Goal: Check status: Check status

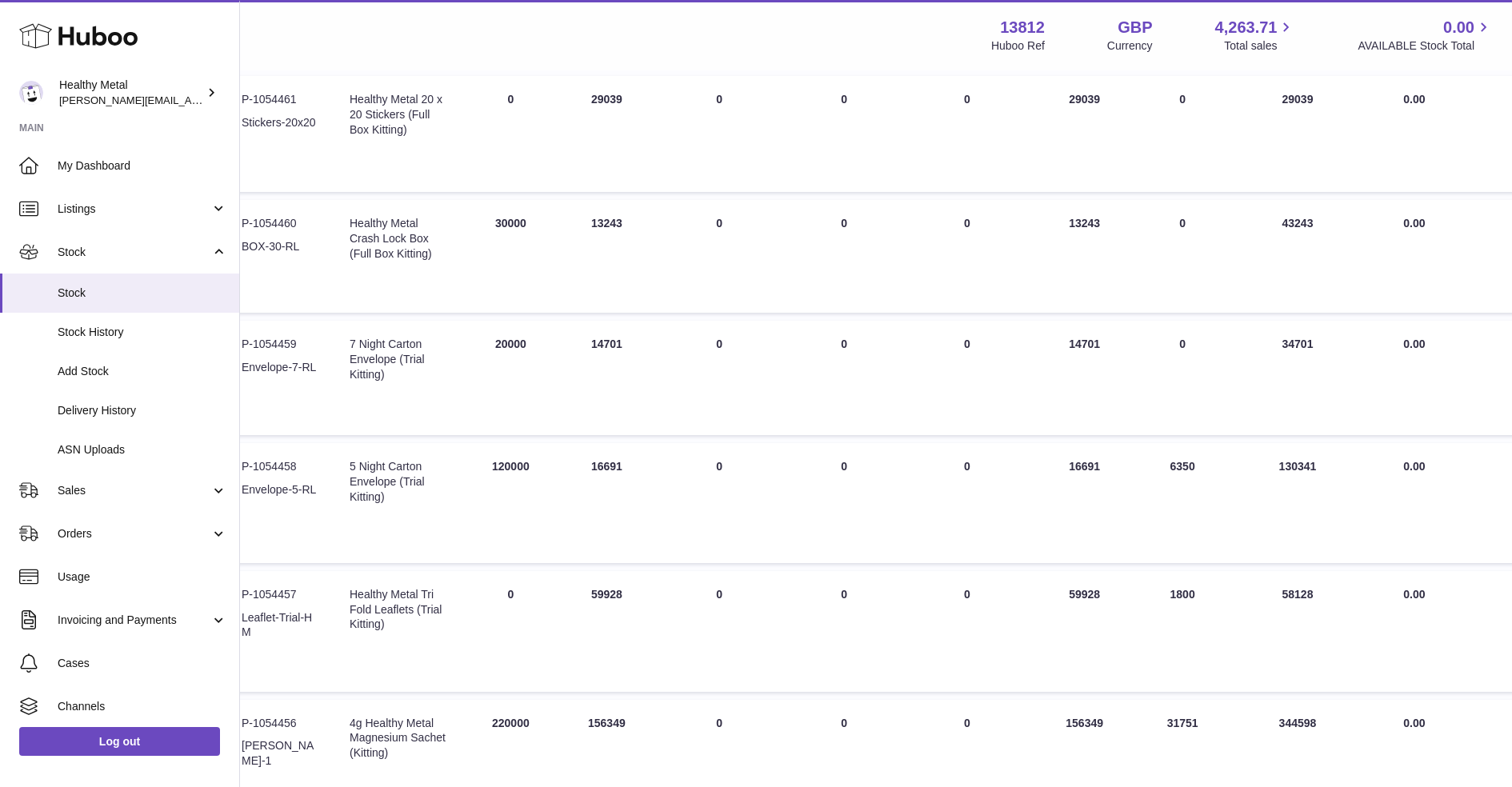
scroll to position [281, 226]
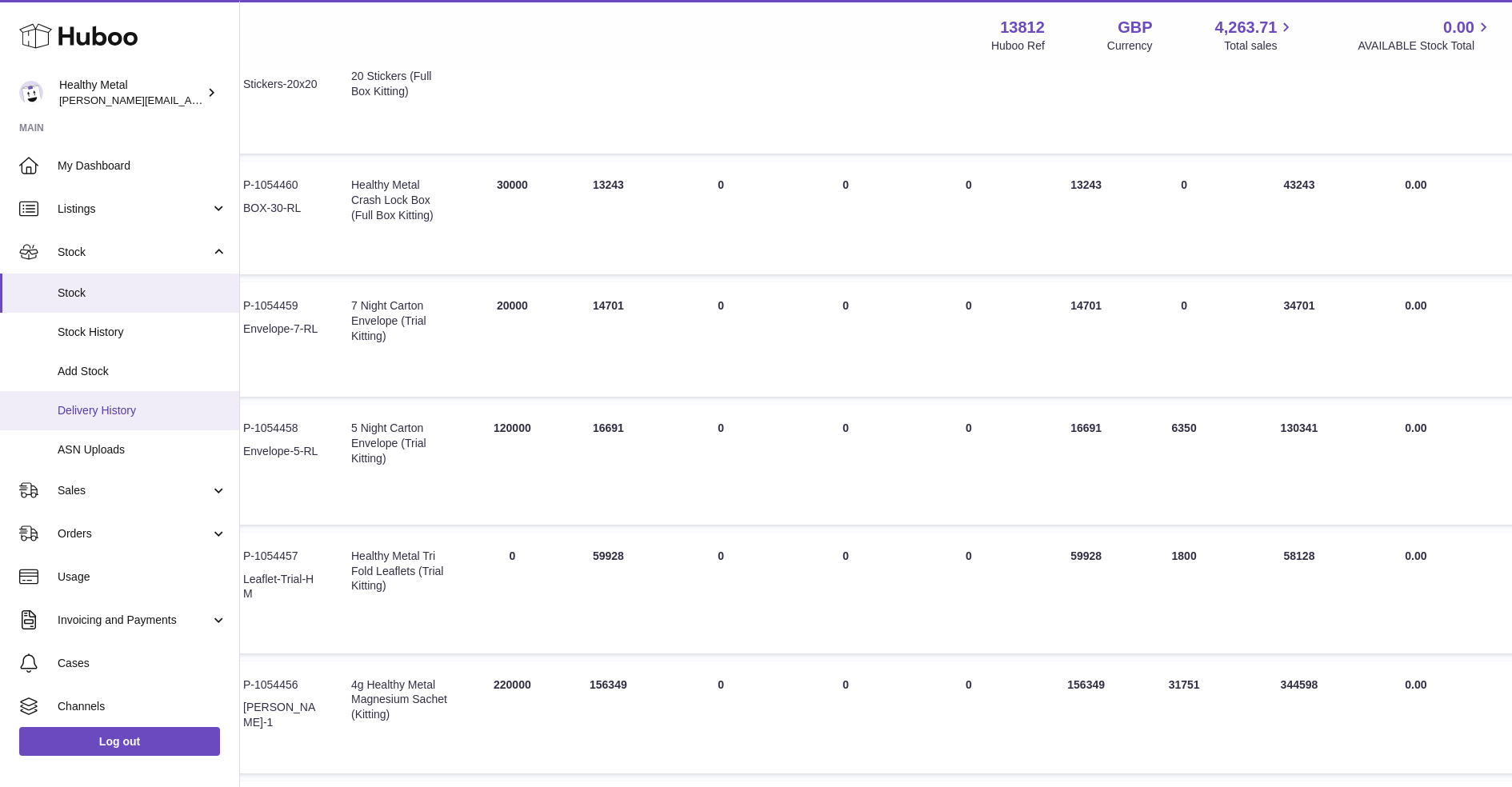
click at [121, 409] on span "Delivery History" at bounding box center [142, 410] width 169 height 15
click at [87, 452] on span "ASN Uploads" at bounding box center [142, 449] width 169 height 15
click at [90, 404] on span "Delivery History" at bounding box center [142, 410] width 169 height 15
click at [125, 410] on span "Delivery History" at bounding box center [142, 410] width 169 height 15
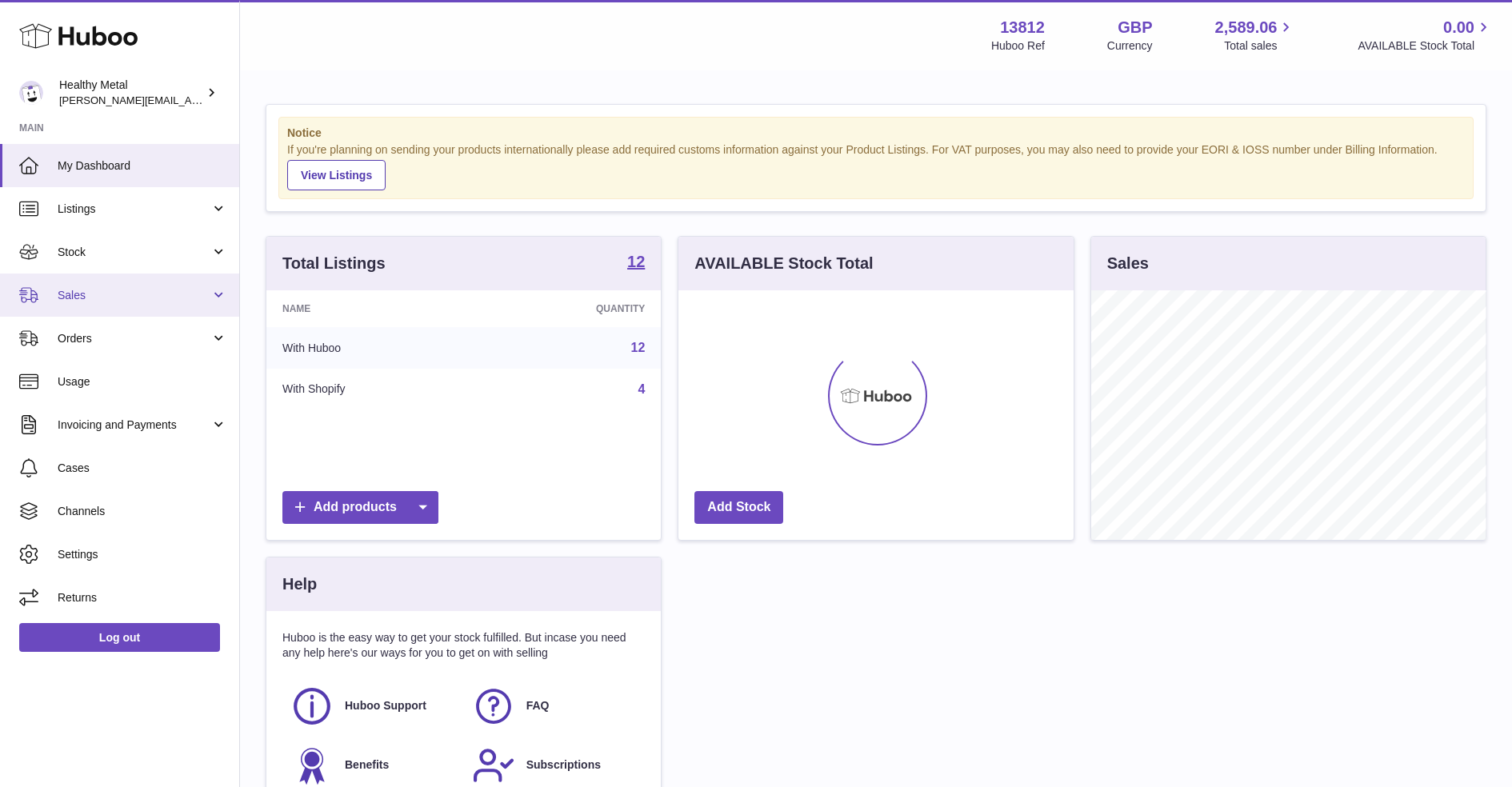
scroll to position [249, 394]
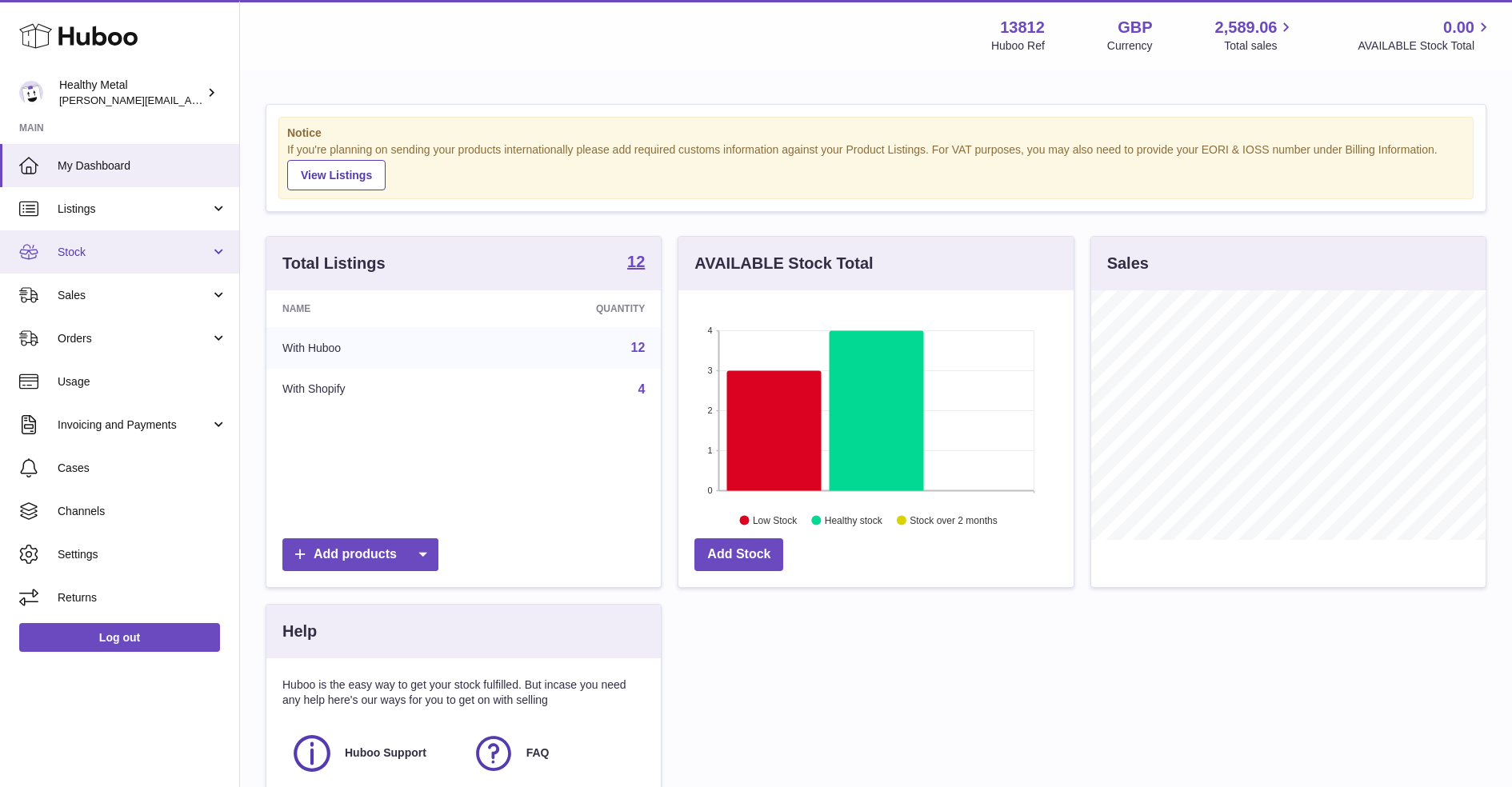
click at [141, 251] on span "Stock" at bounding box center [134, 252] width 153 height 15
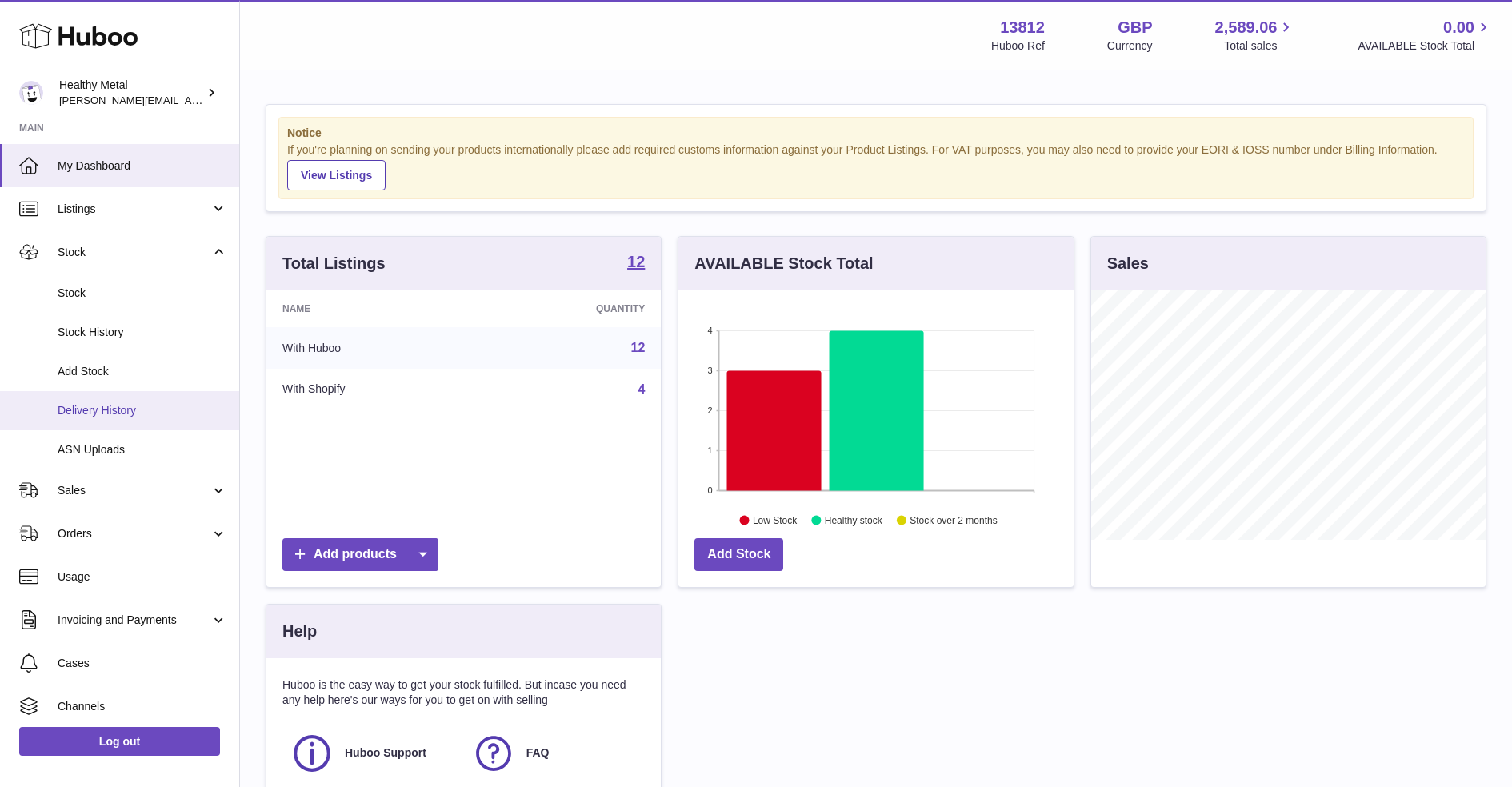
click at [136, 413] on span "Delivery History" at bounding box center [142, 410] width 169 height 15
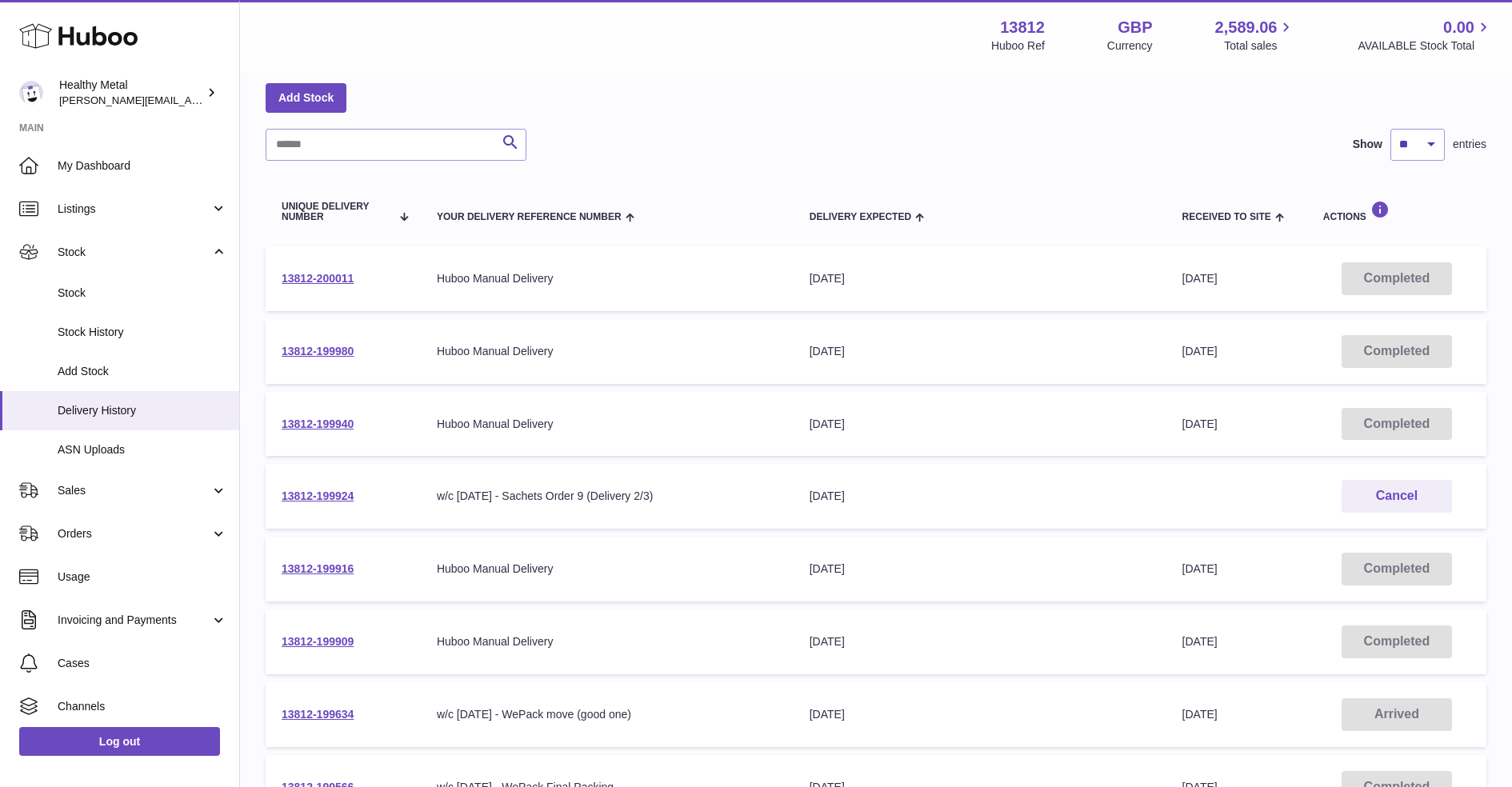
scroll to position [120, 0]
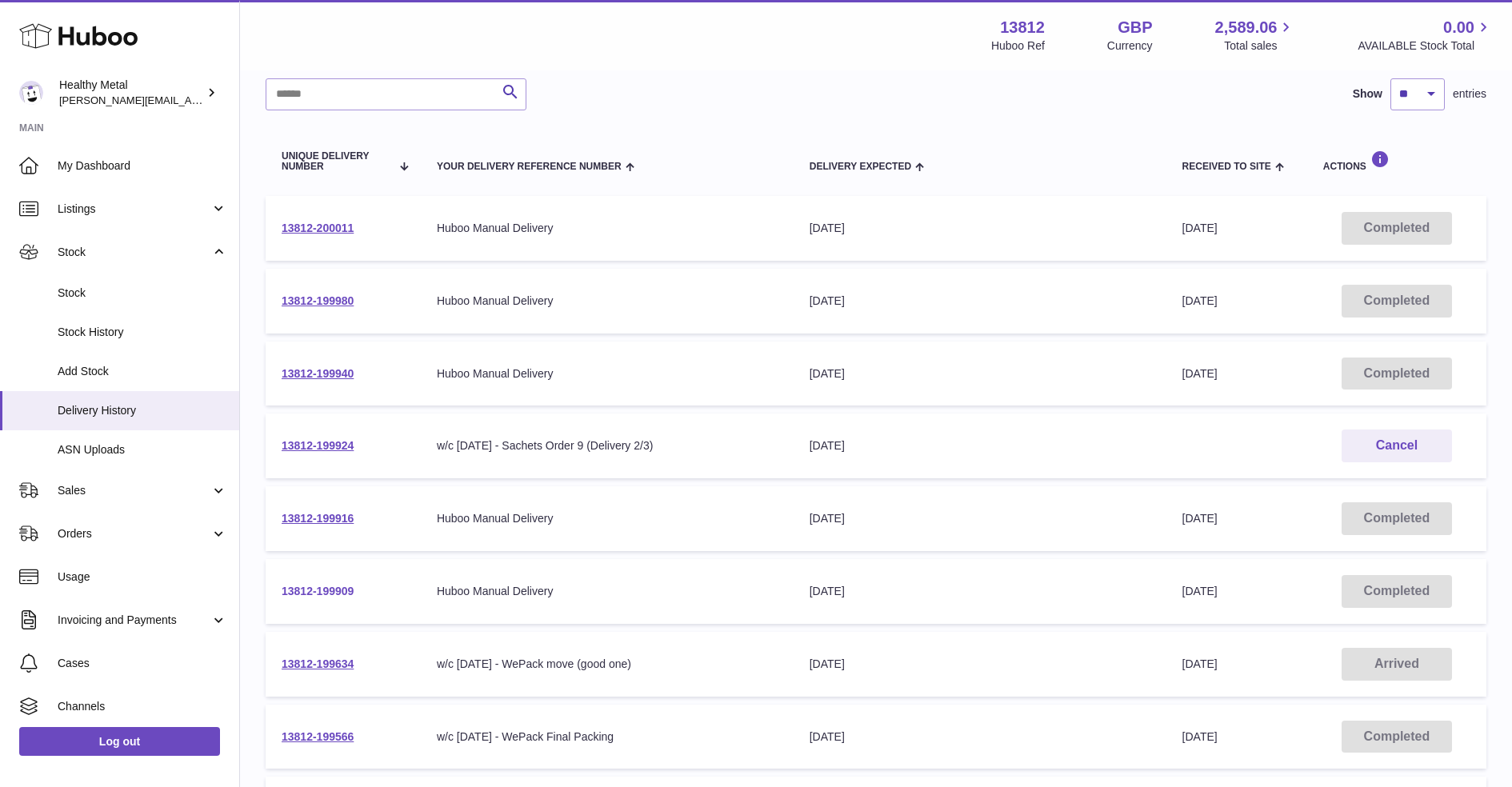
click at [337, 588] on link "13812-199909" at bounding box center [318, 591] width 72 height 13
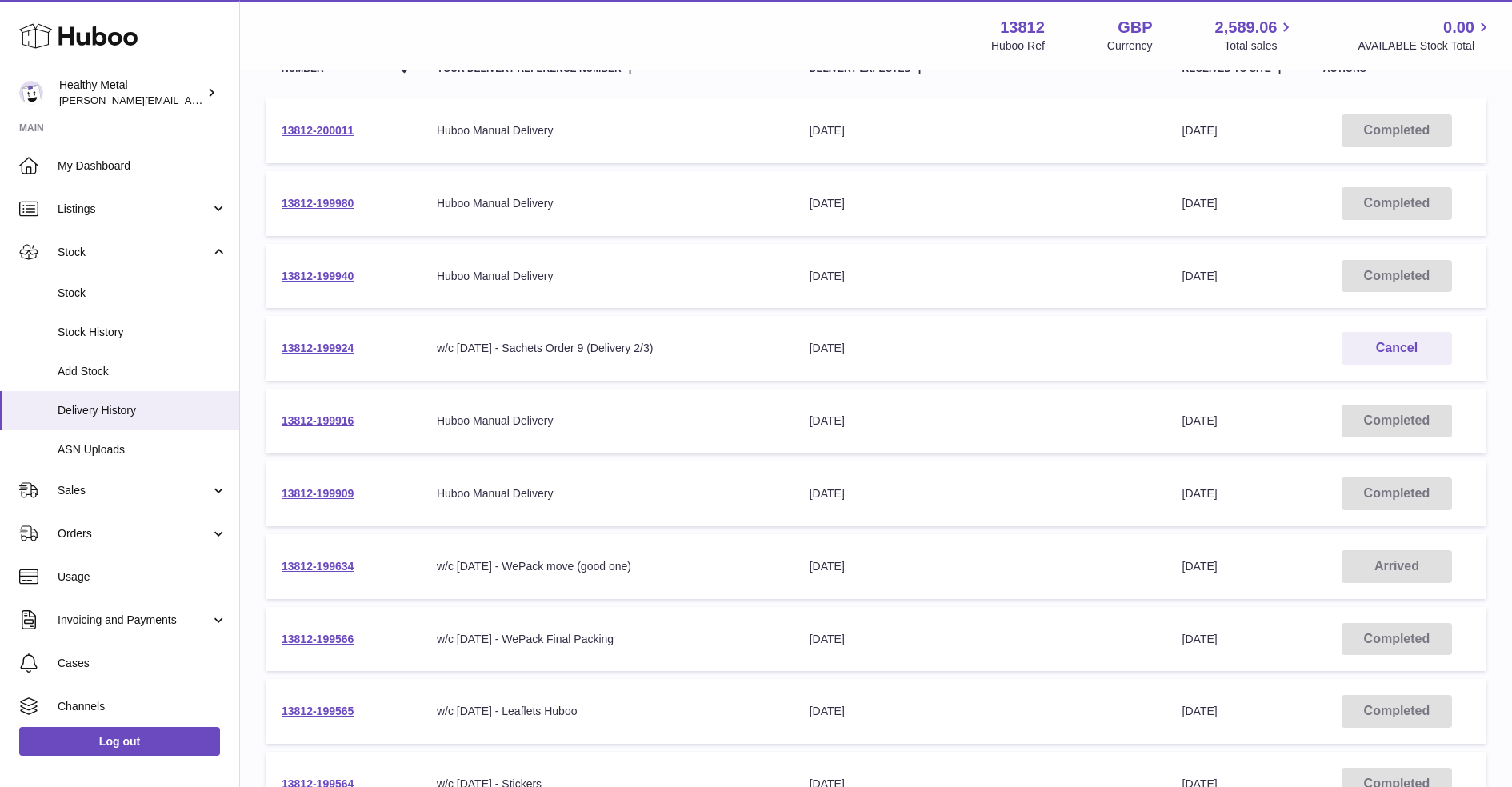
scroll to position [203, 0]
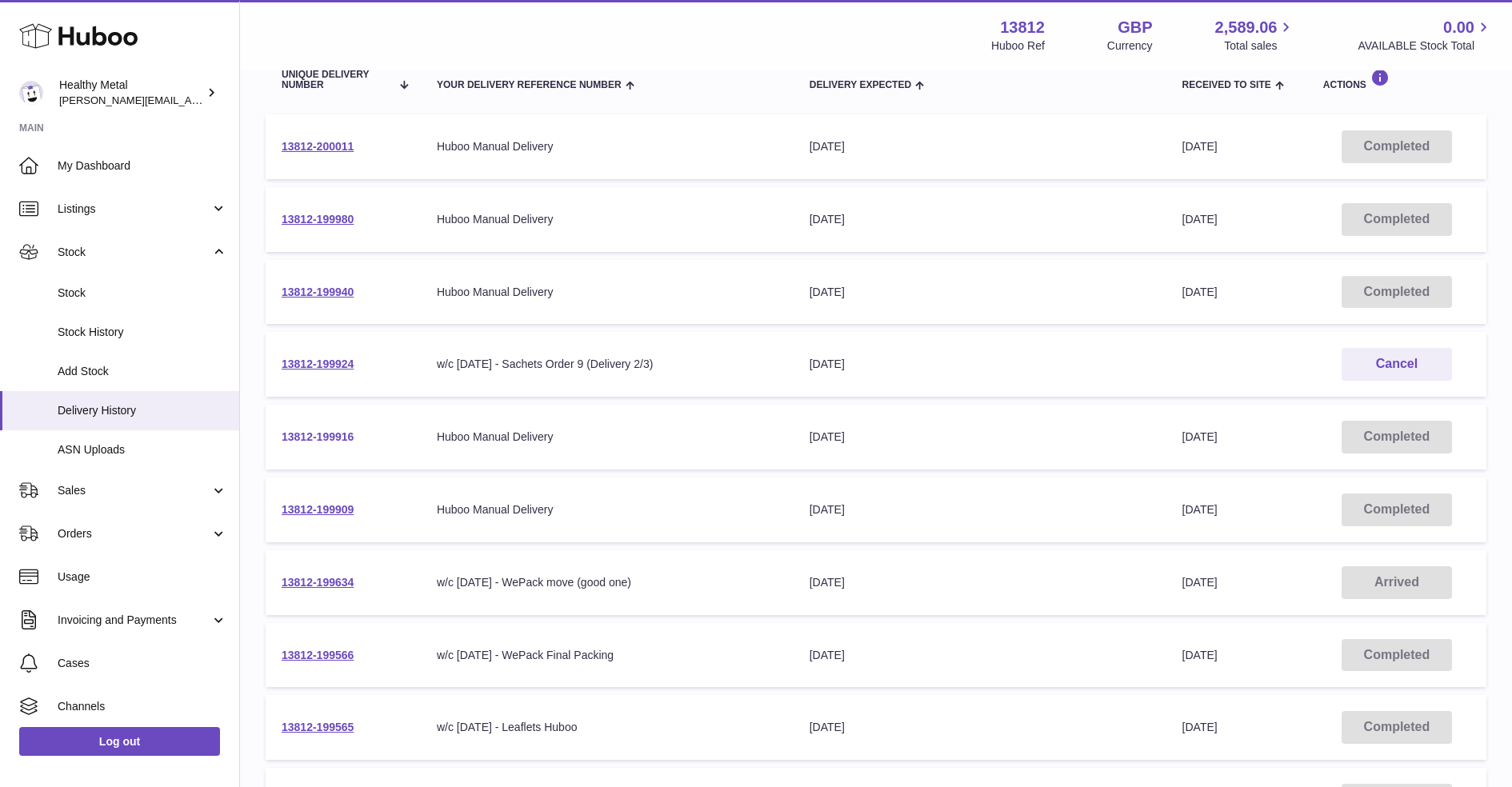
click at [323, 439] on link "13812-199916" at bounding box center [318, 437] width 72 height 13
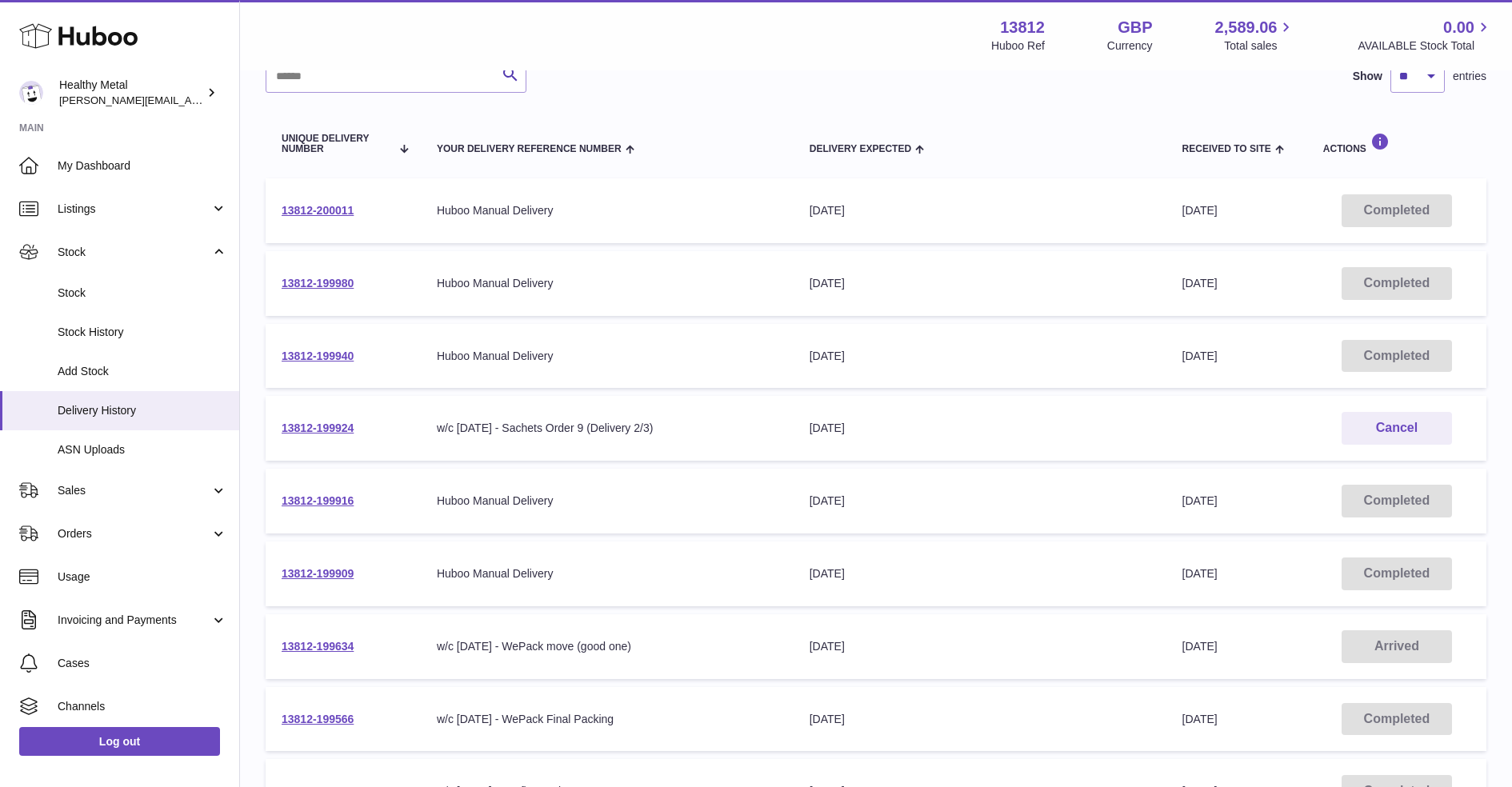
scroll to position [132, 0]
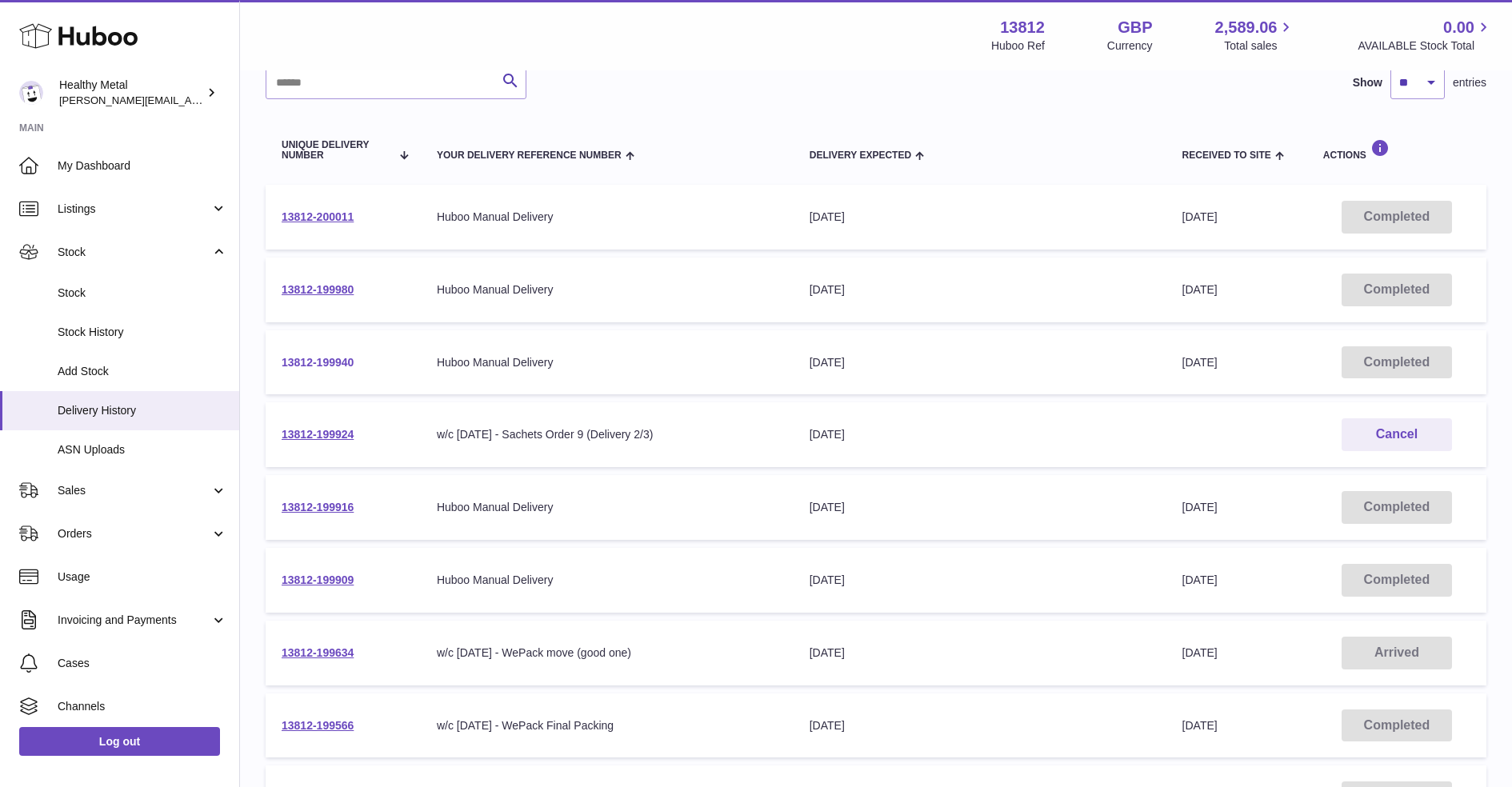
click at [320, 358] on link "13812-199940" at bounding box center [318, 362] width 72 height 13
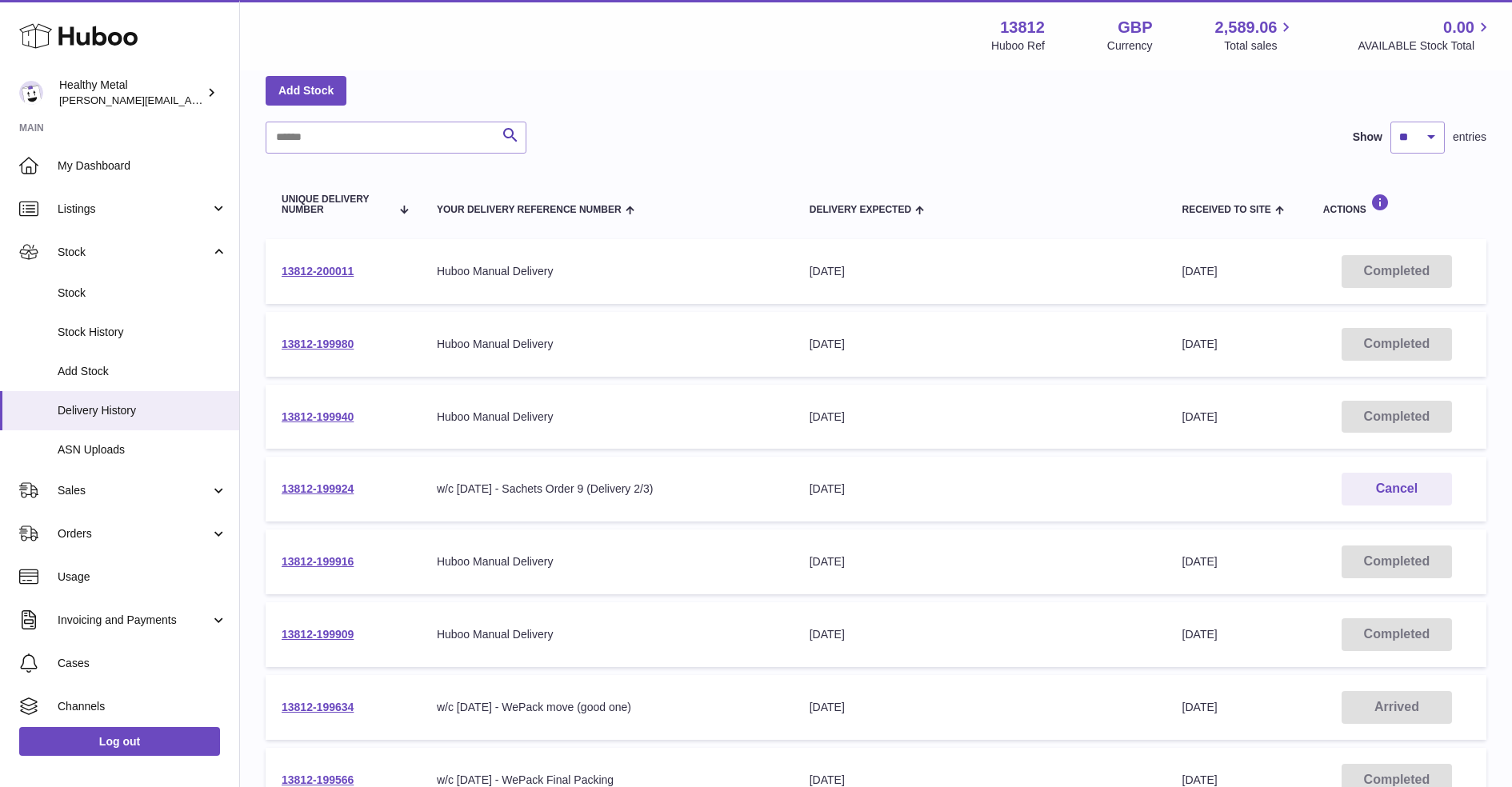
scroll to position [68, 0]
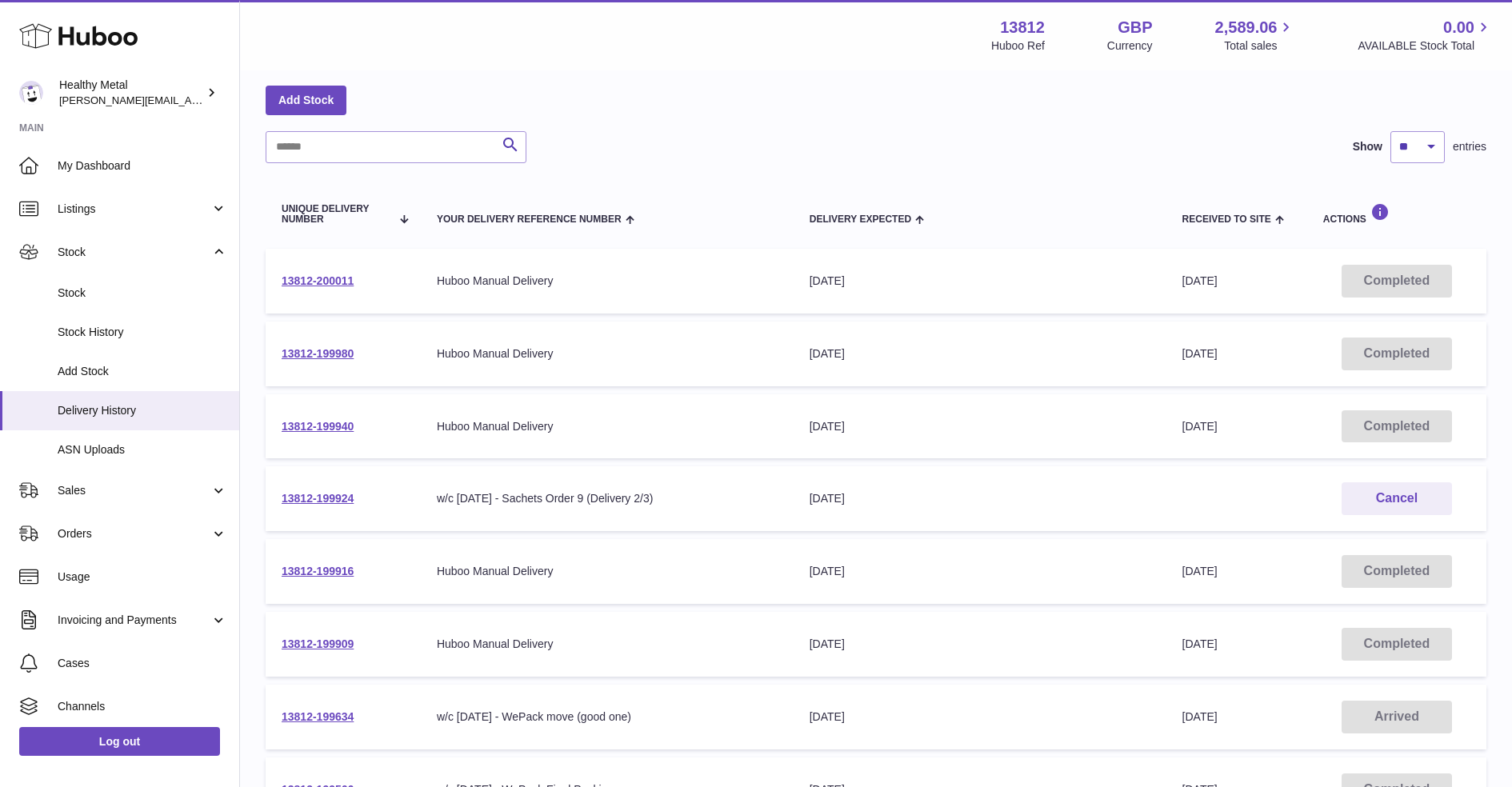
click at [519, 348] on div "Huboo Manual Delivery" at bounding box center [607, 353] width 341 height 15
click at [331, 349] on link "13812-199980" at bounding box center [318, 353] width 72 height 13
click at [324, 278] on link "13812-200011" at bounding box center [318, 281] width 72 height 13
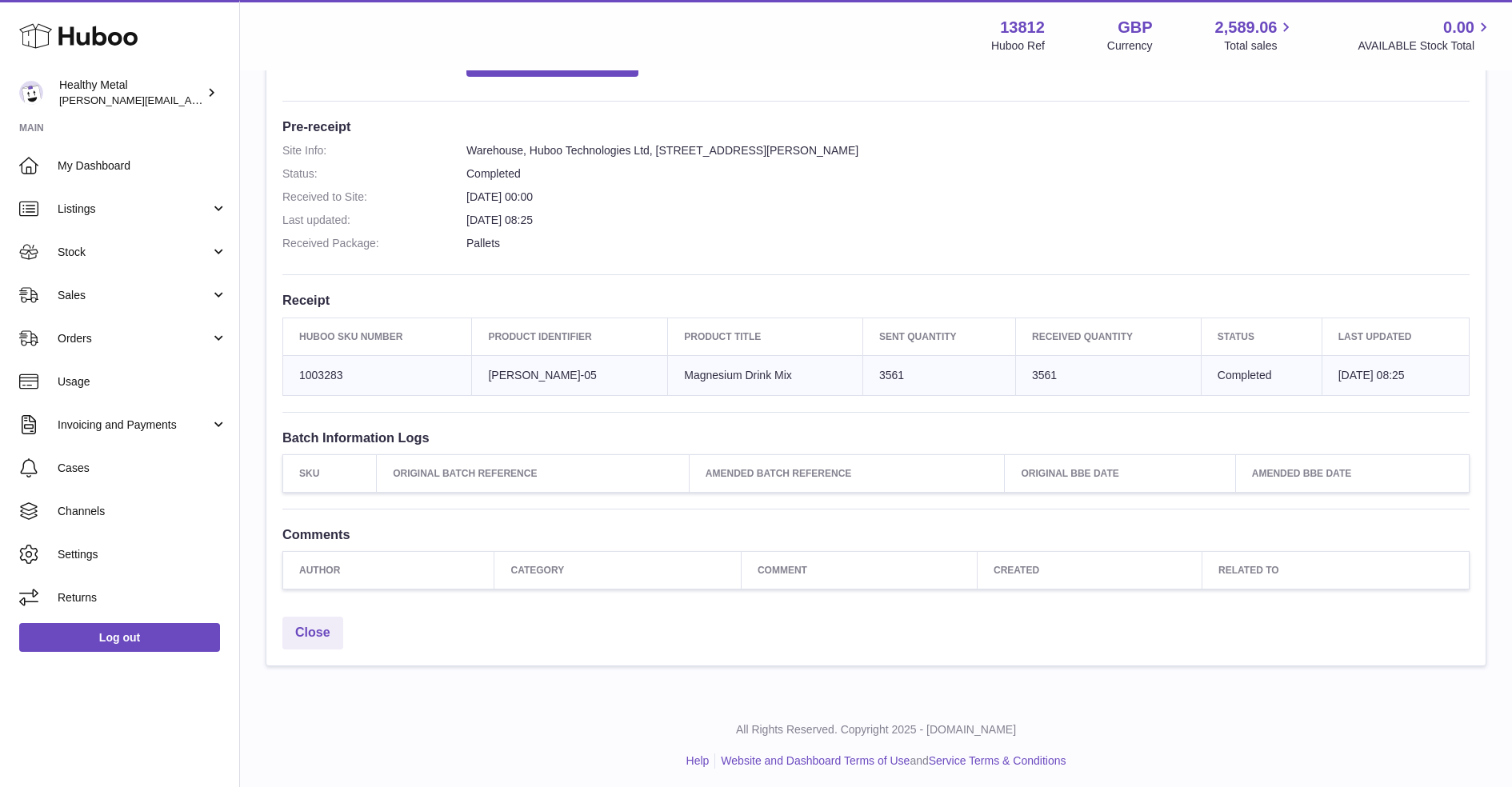
scroll to position [45, 0]
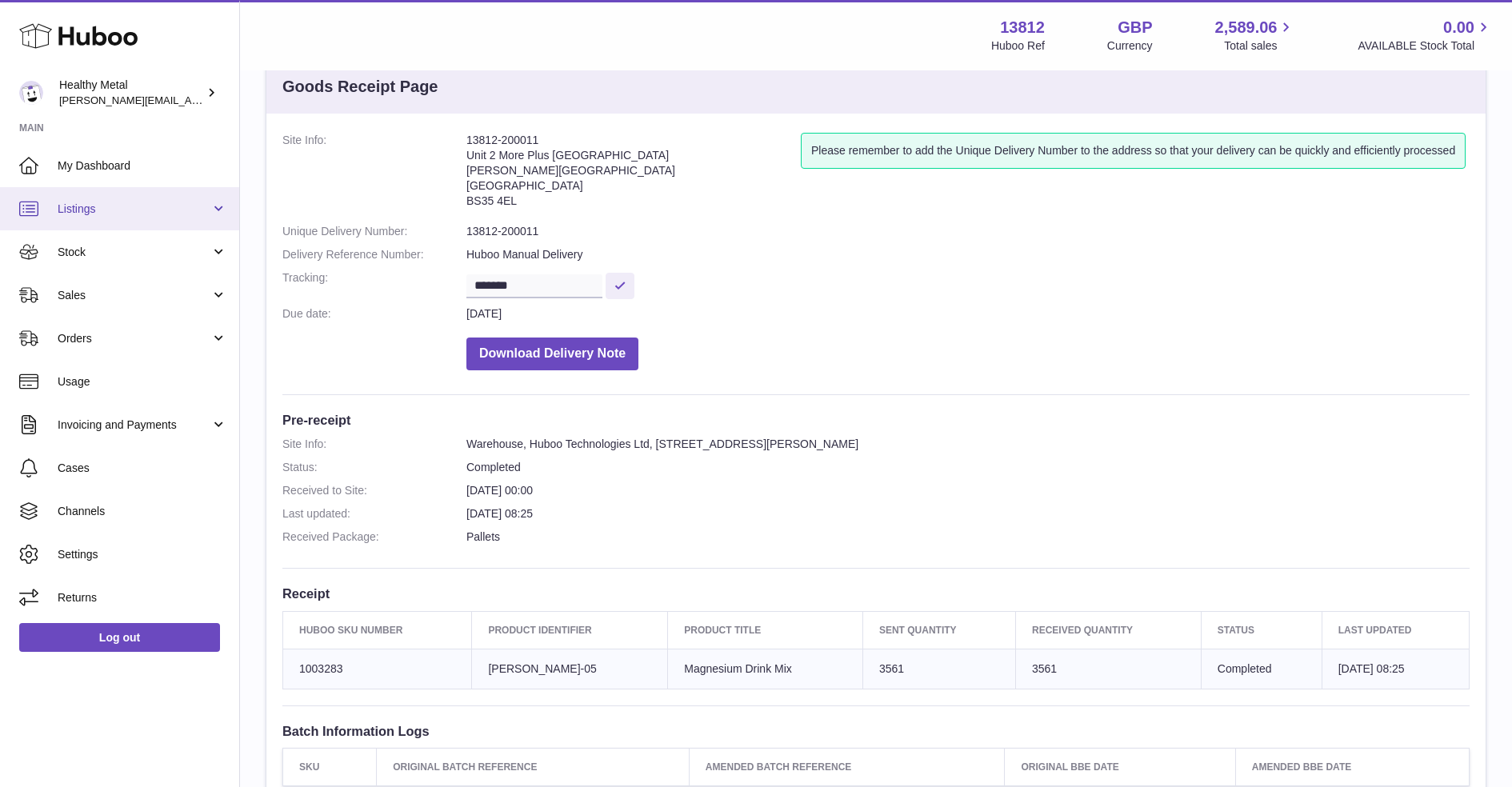
click at [156, 221] on link "Listings" at bounding box center [120, 208] width 239 height 43
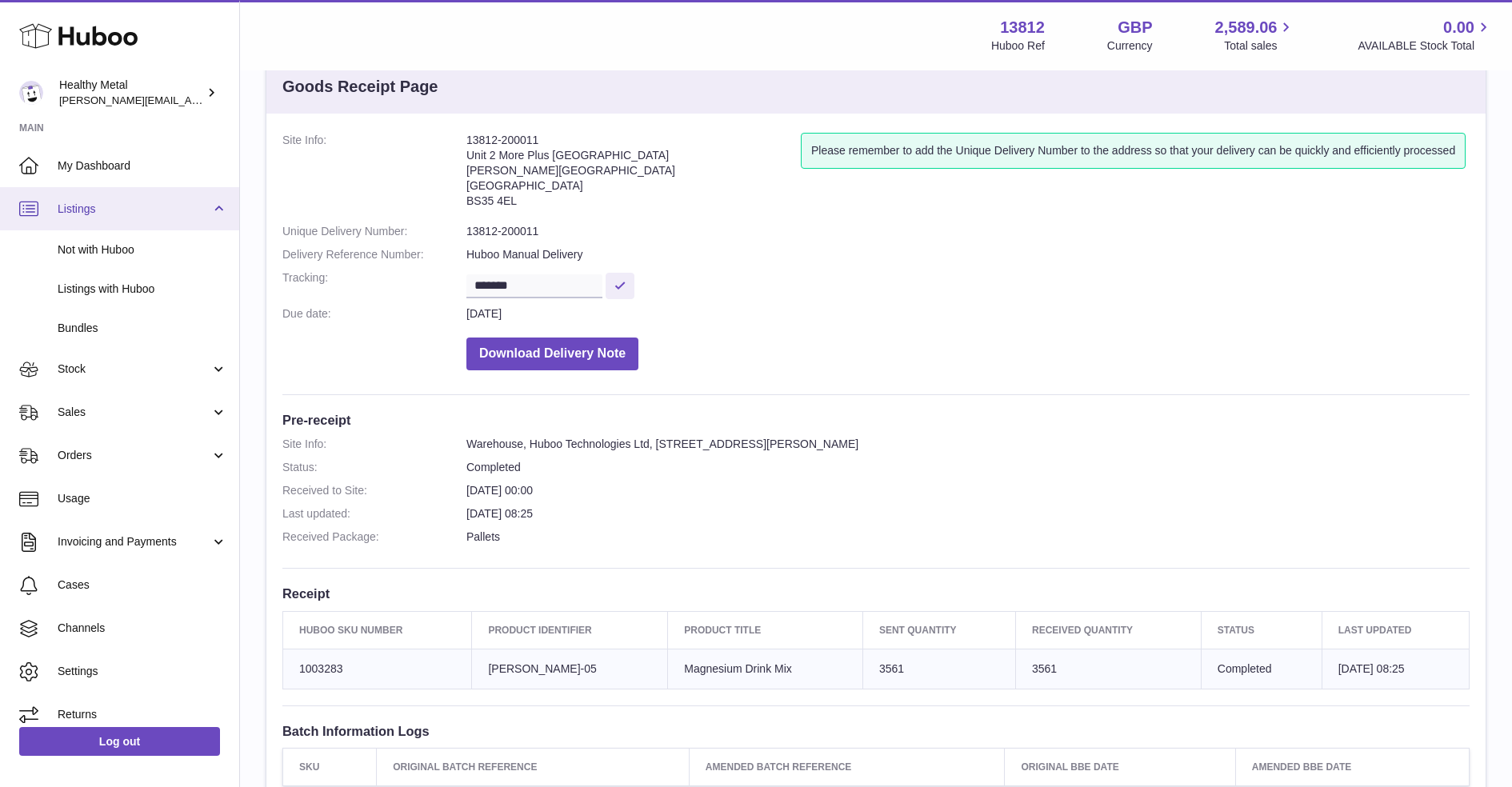
click at [157, 220] on link "Listings" at bounding box center [120, 208] width 239 height 43
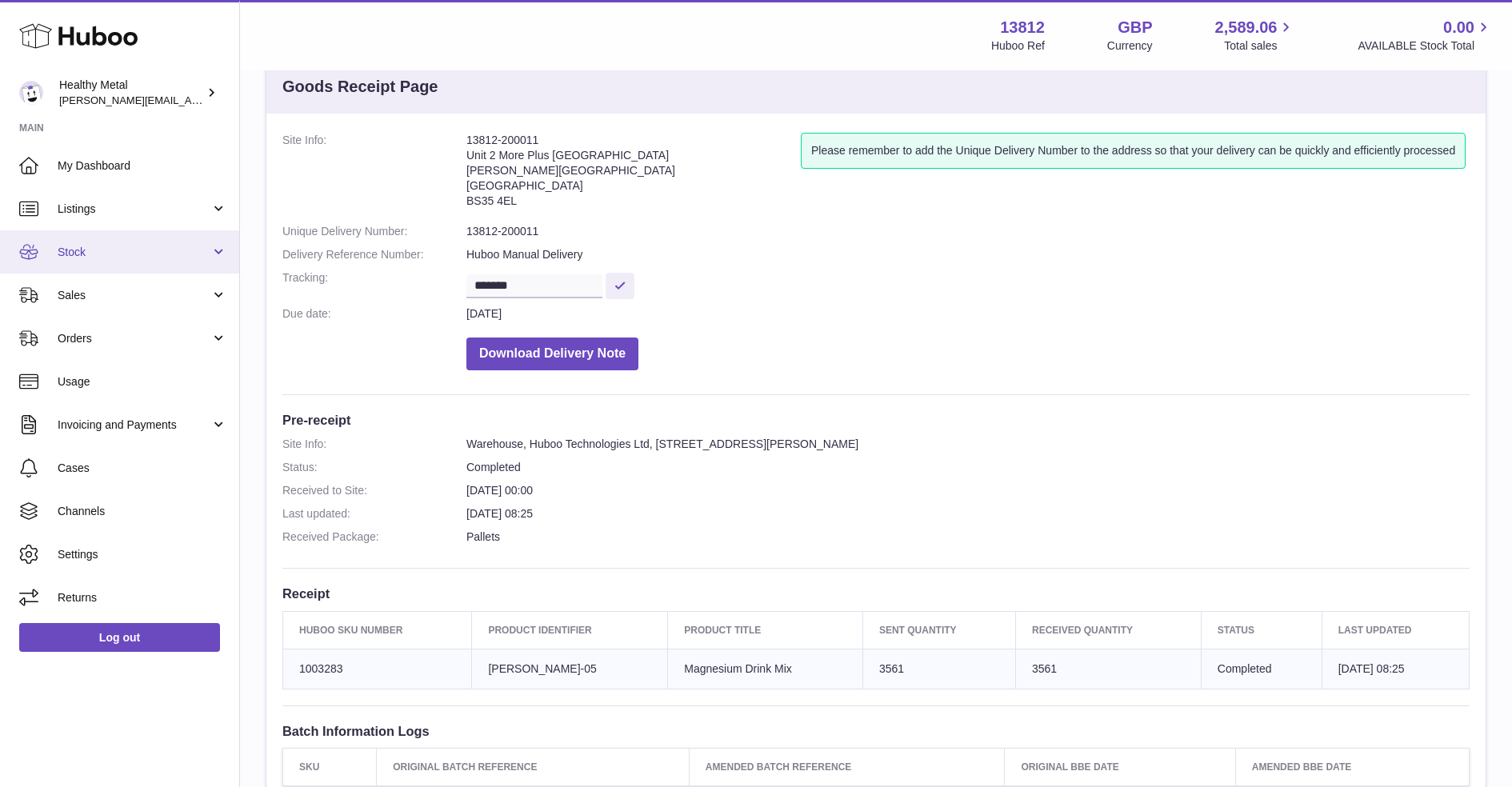
click at [132, 242] on link "Stock" at bounding box center [120, 251] width 239 height 43
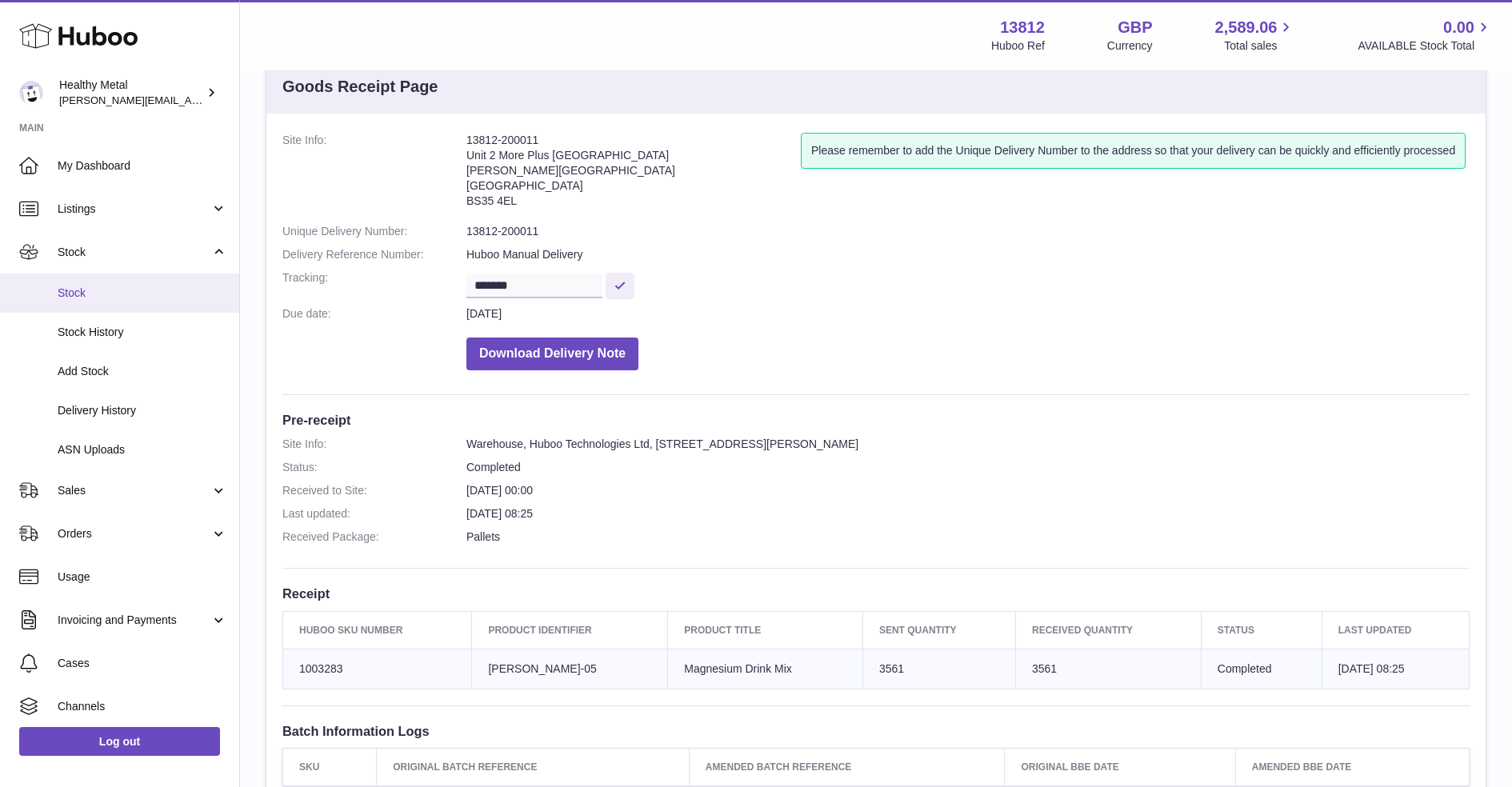
click at [136, 297] on span "Stock" at bounding box center [142, 293] width 169 height 15
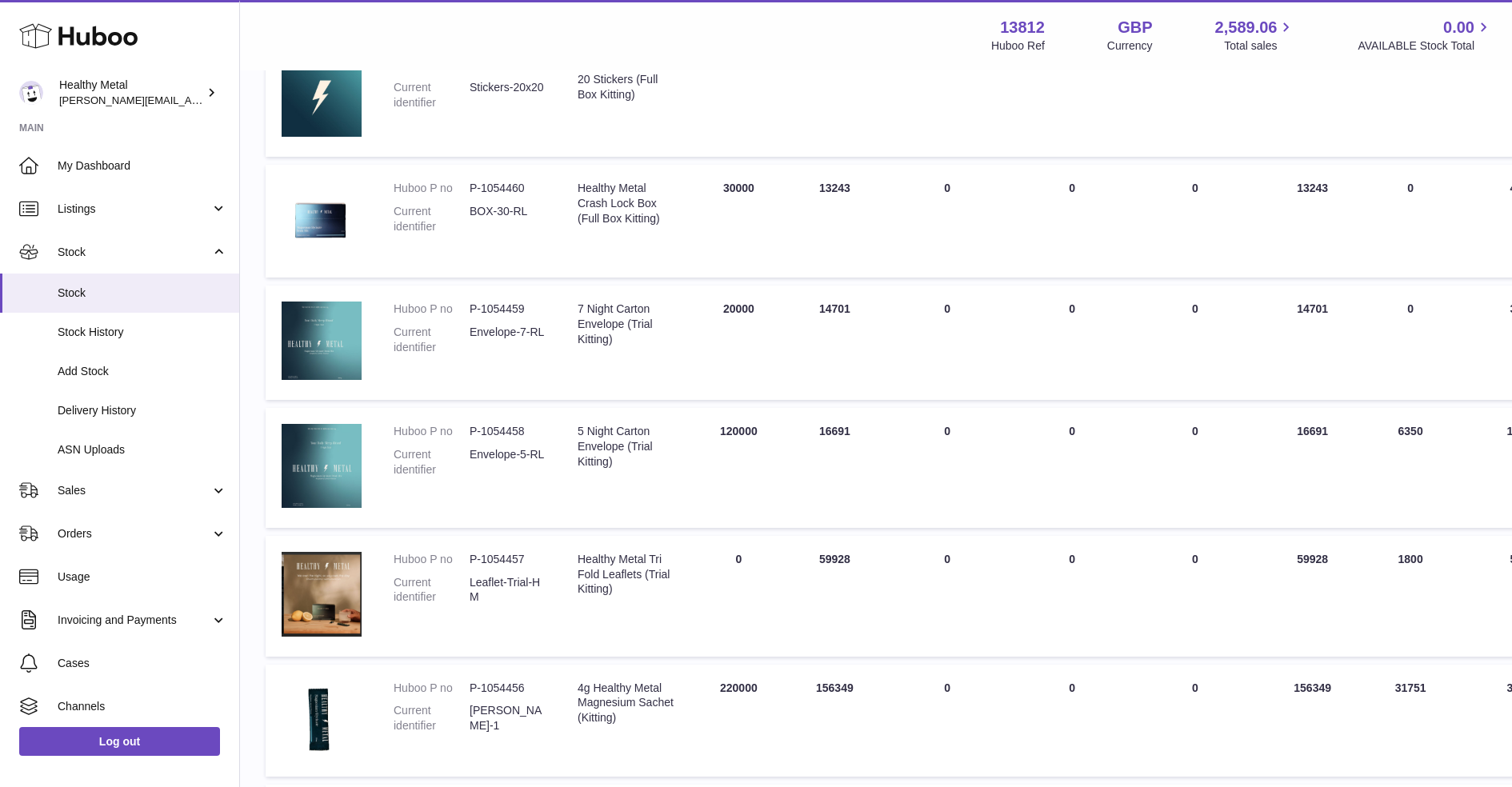
scroll to position [280, 0]
drag, startPoint x: 865, startPoint y: 428, endPoint x: 806, endPoint y: 304, distance: 137.3
click at [806, 304] on tbody "Huboo P no P-1054461 Current identifier Stickers-20x20 Description Healthy Meta…" at bounding box center [1010, 726] width 1491 height 1376
click at [806, 304] on td "ON HAND Total 14701" at bounding box center [835, 340] width 96 height 115
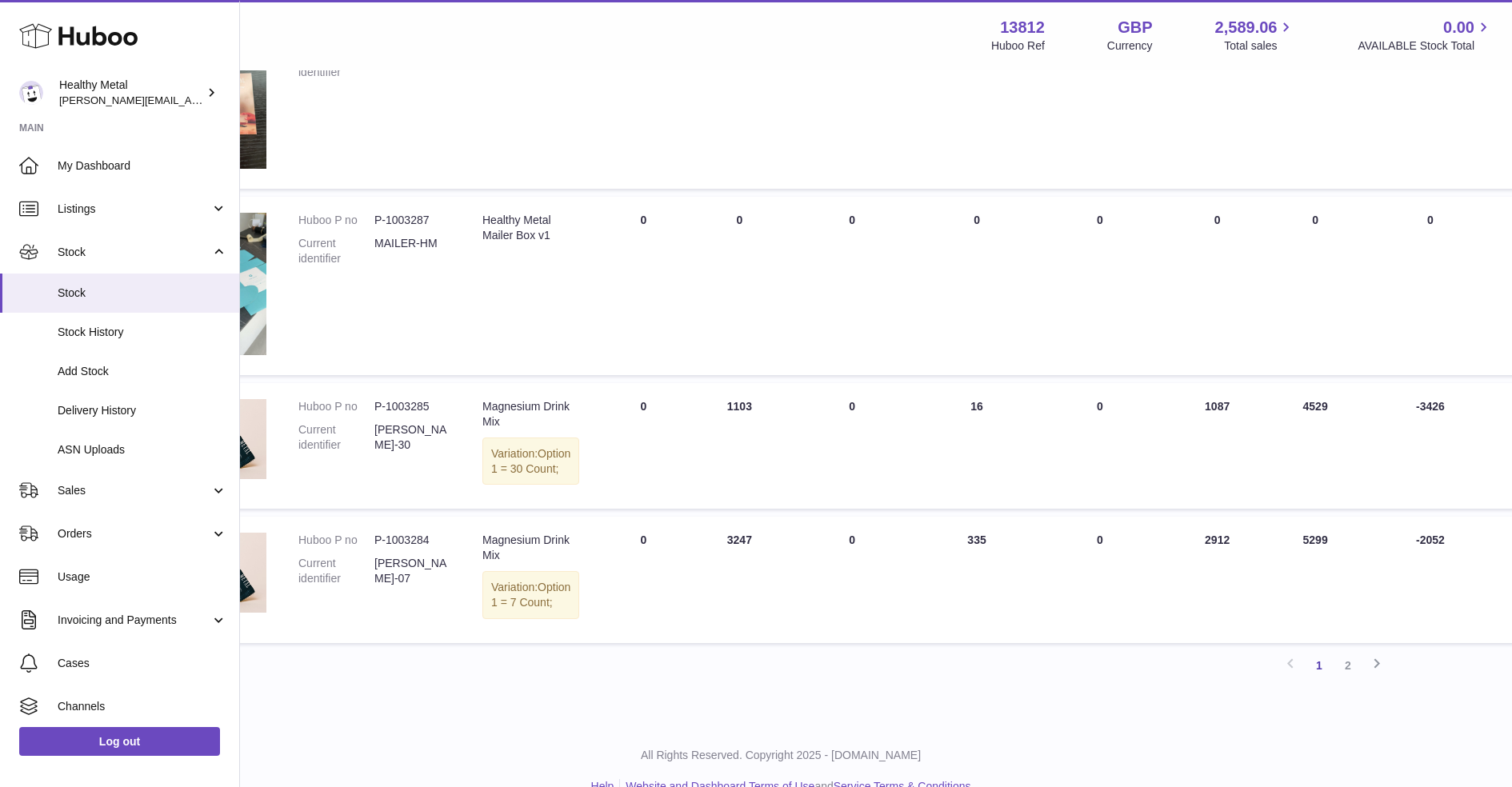
scroll to position [1052, 0]
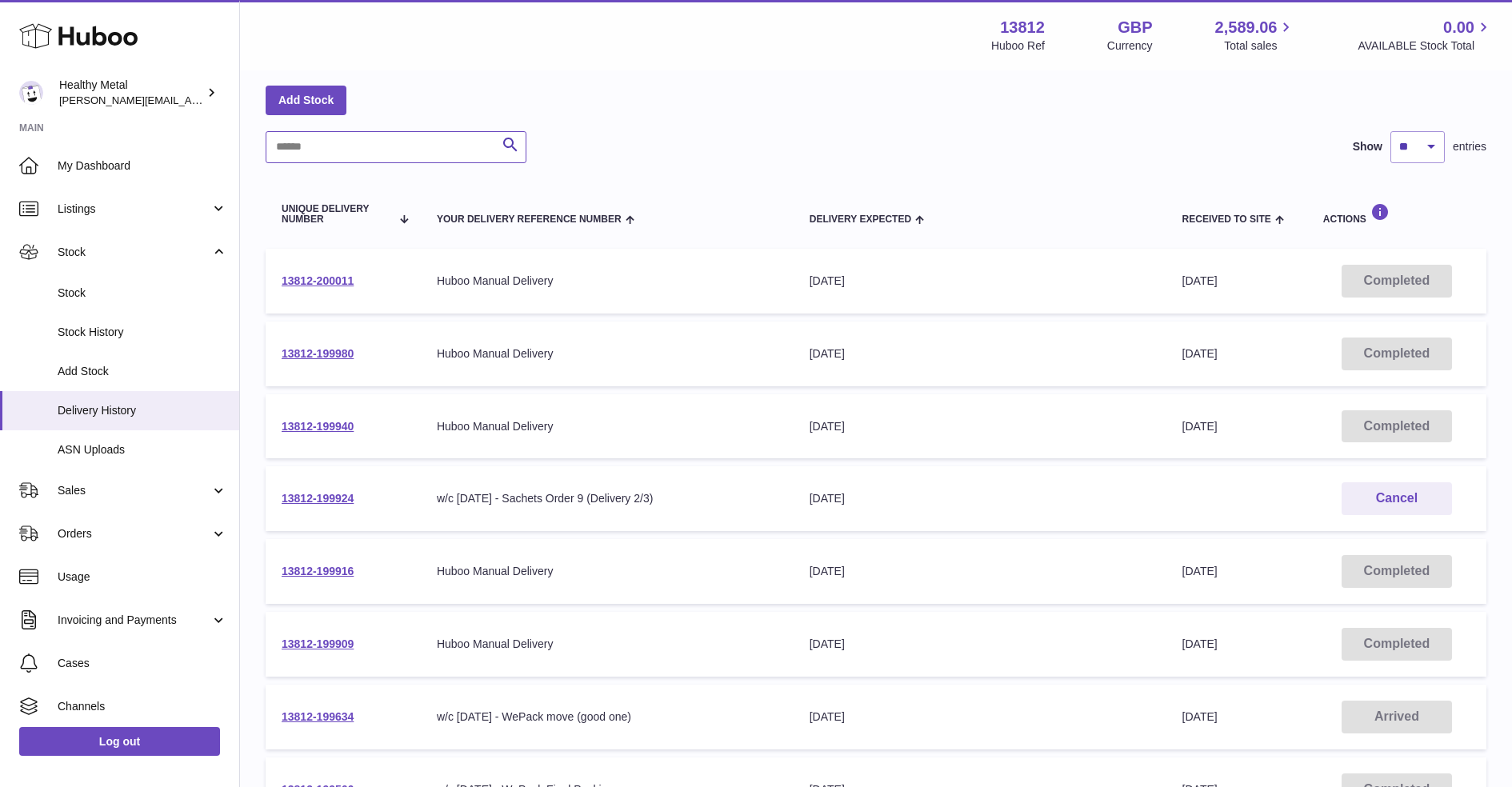
click at [421, 149] on input "text" at bounding box center [396, 146] width 261 height 32
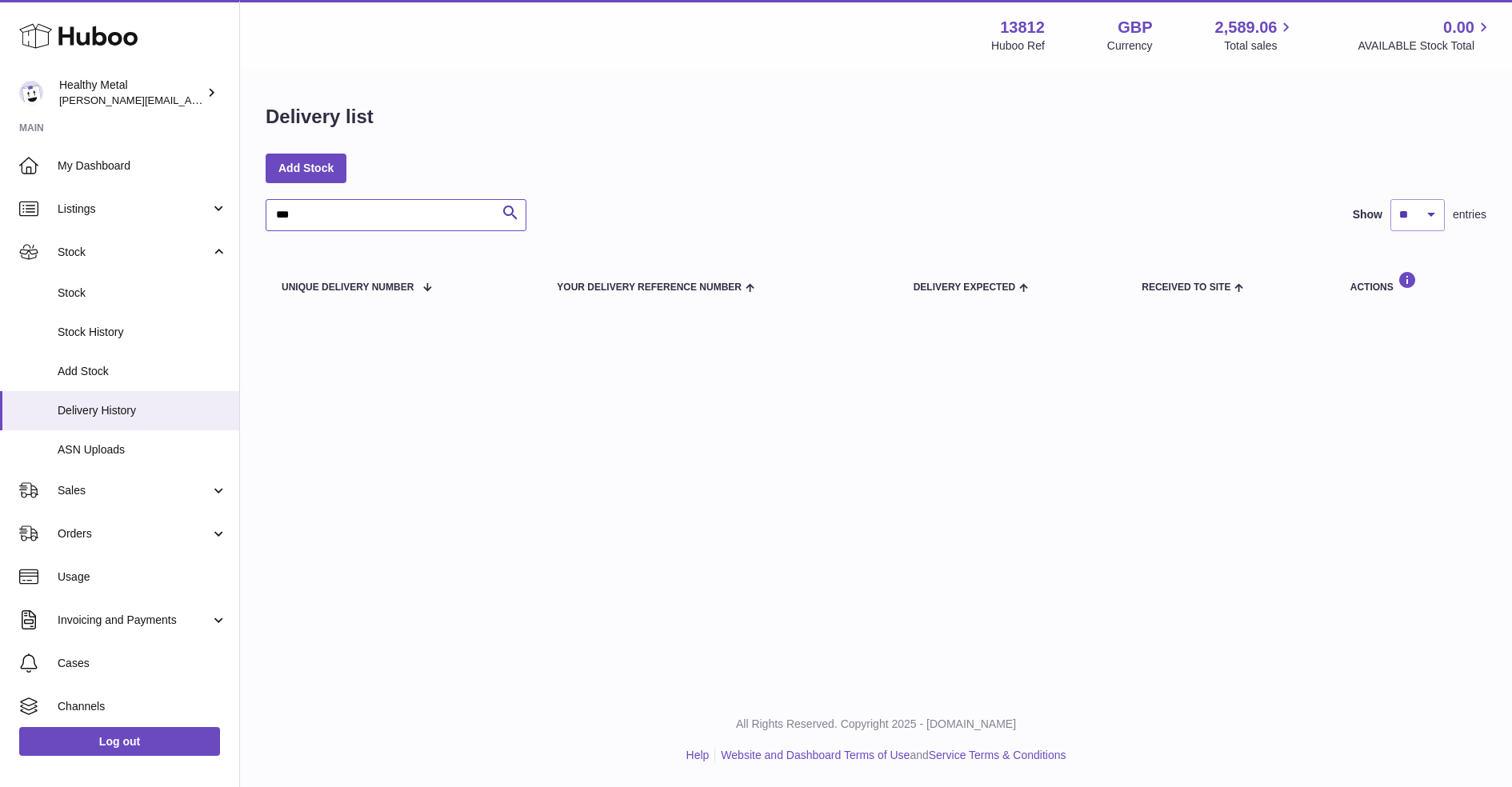
type input "**"
click at [137, 368] on span "Add Stock" at bounding box center [142, 371] width 169 height 15
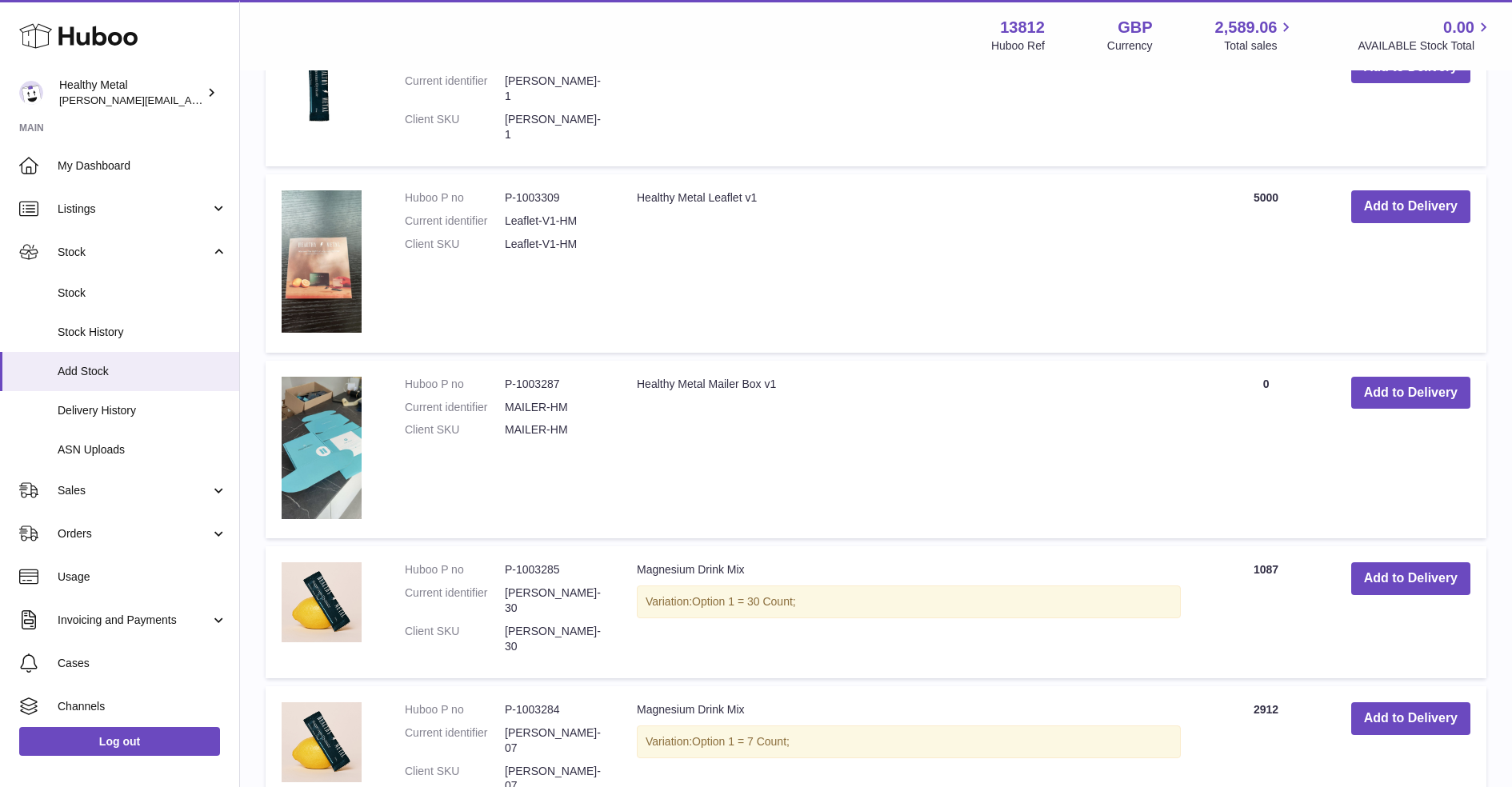
scroll to position [1296, 0]
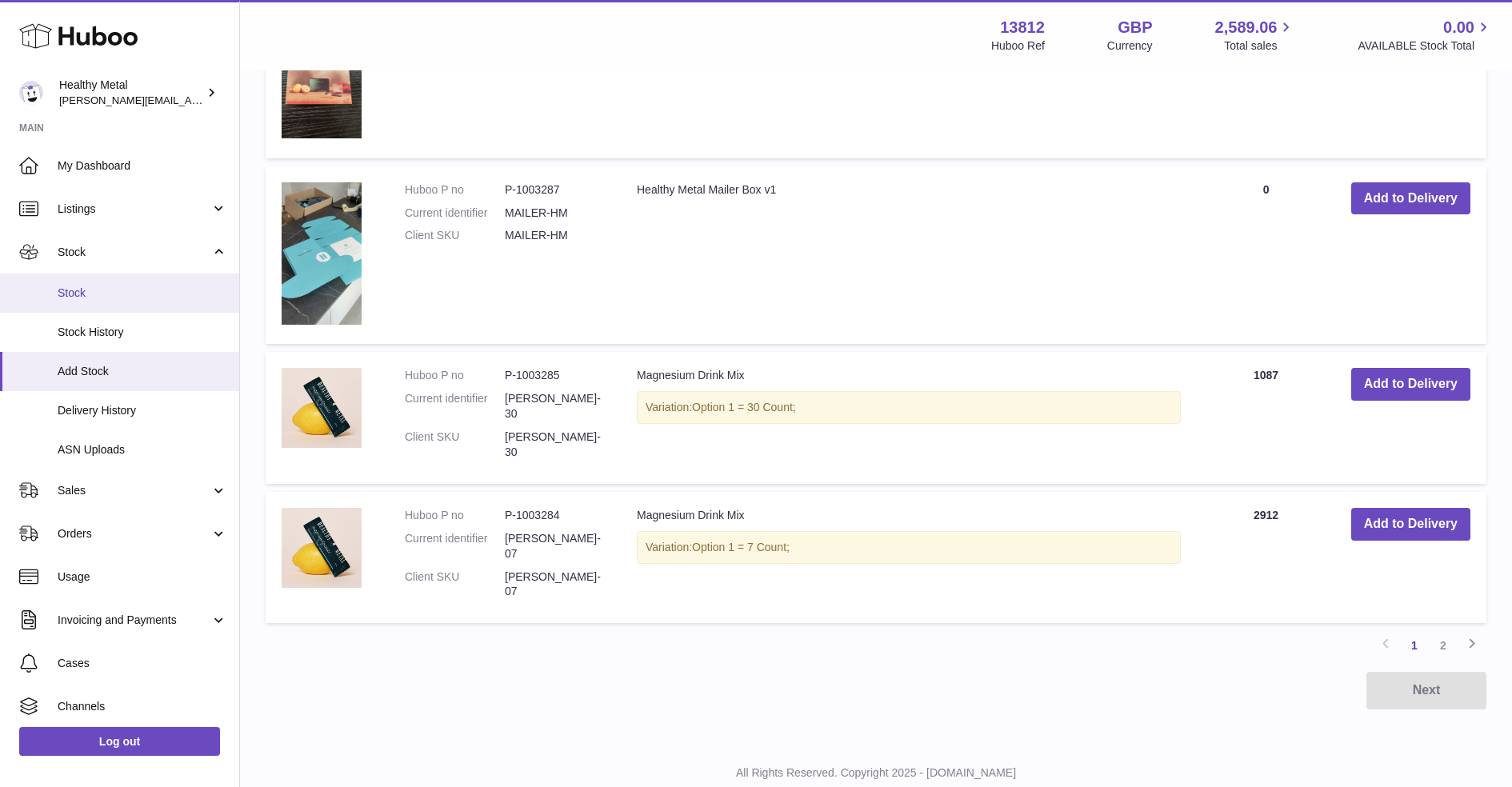
click at [63, 298] on span "Stock" at bounding box center [142, 293] width 169 height 15
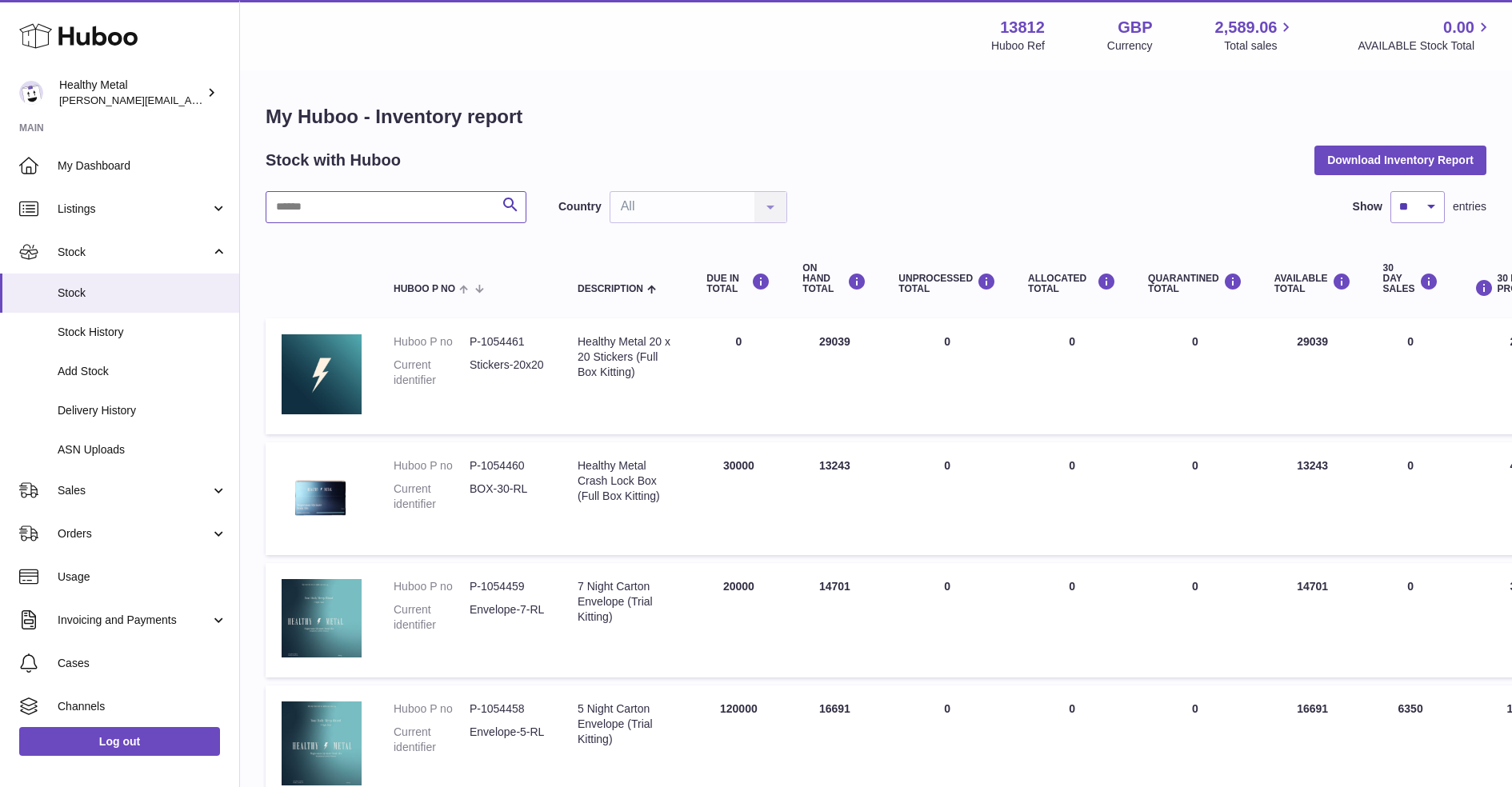
click at [377, 202] on input "text" at bounding box center [396, 207] width 261 height 32
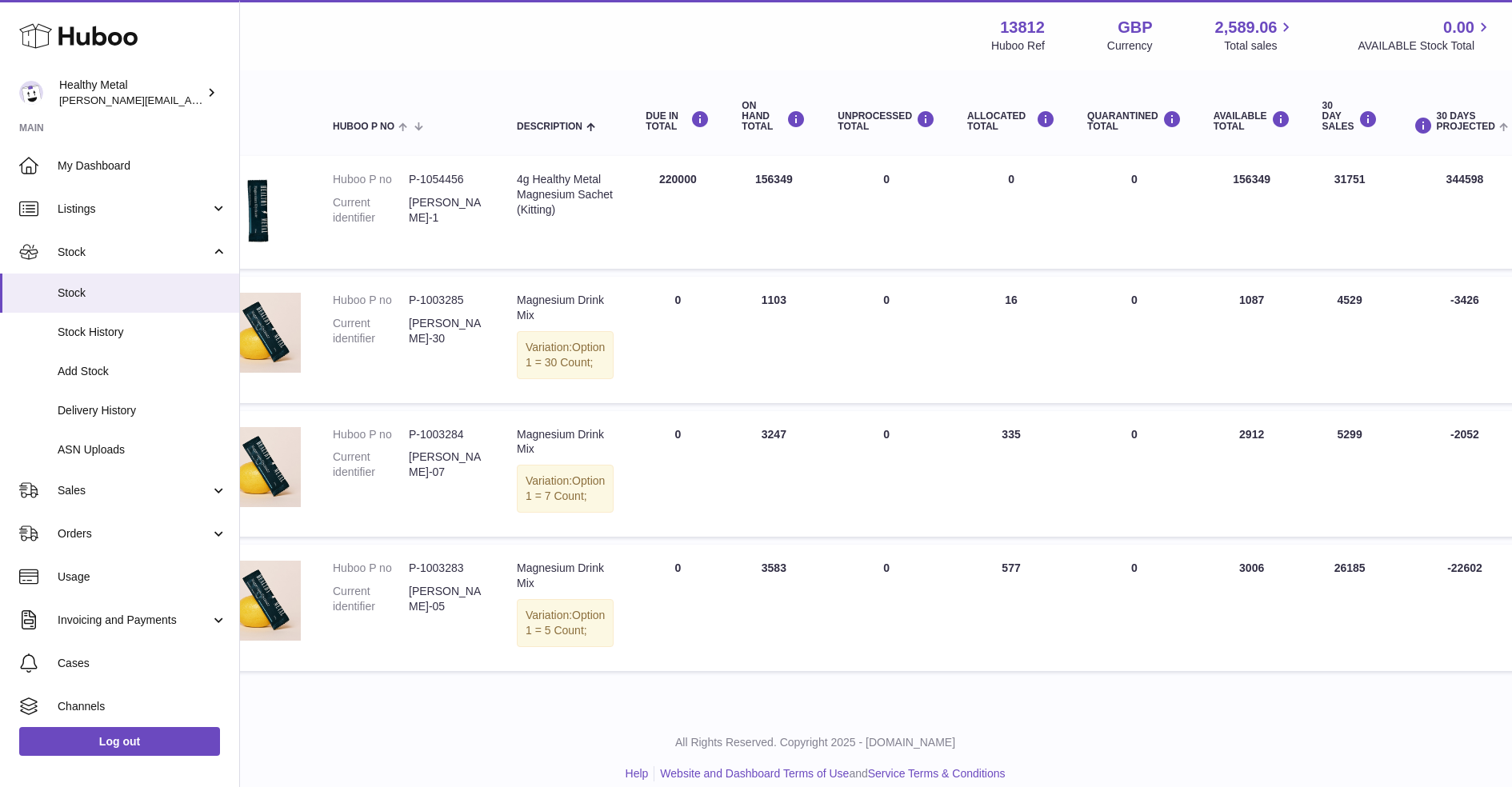
scroll to position [162, 61]
type input "*****"
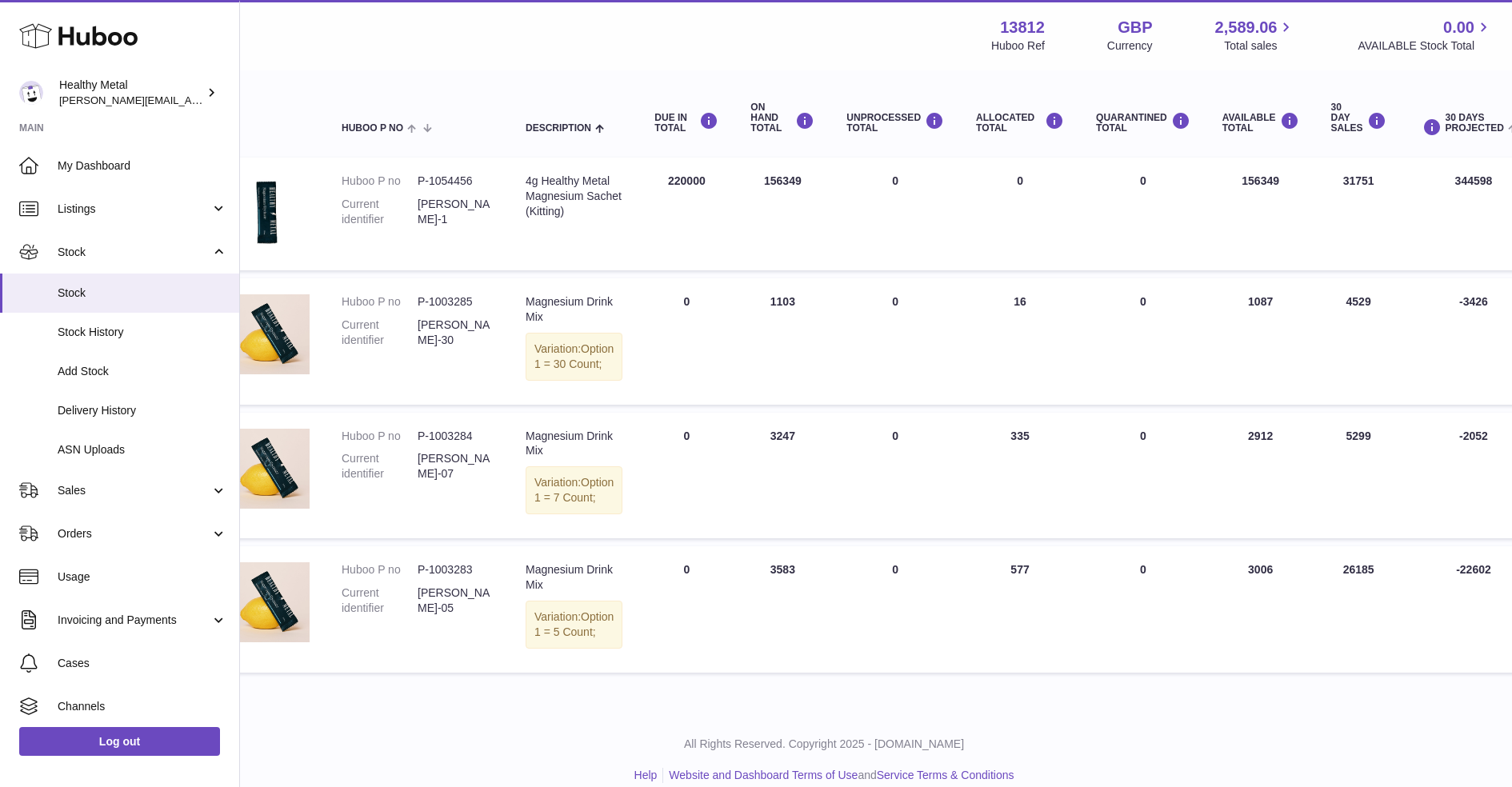
scroll to position [161, 0]
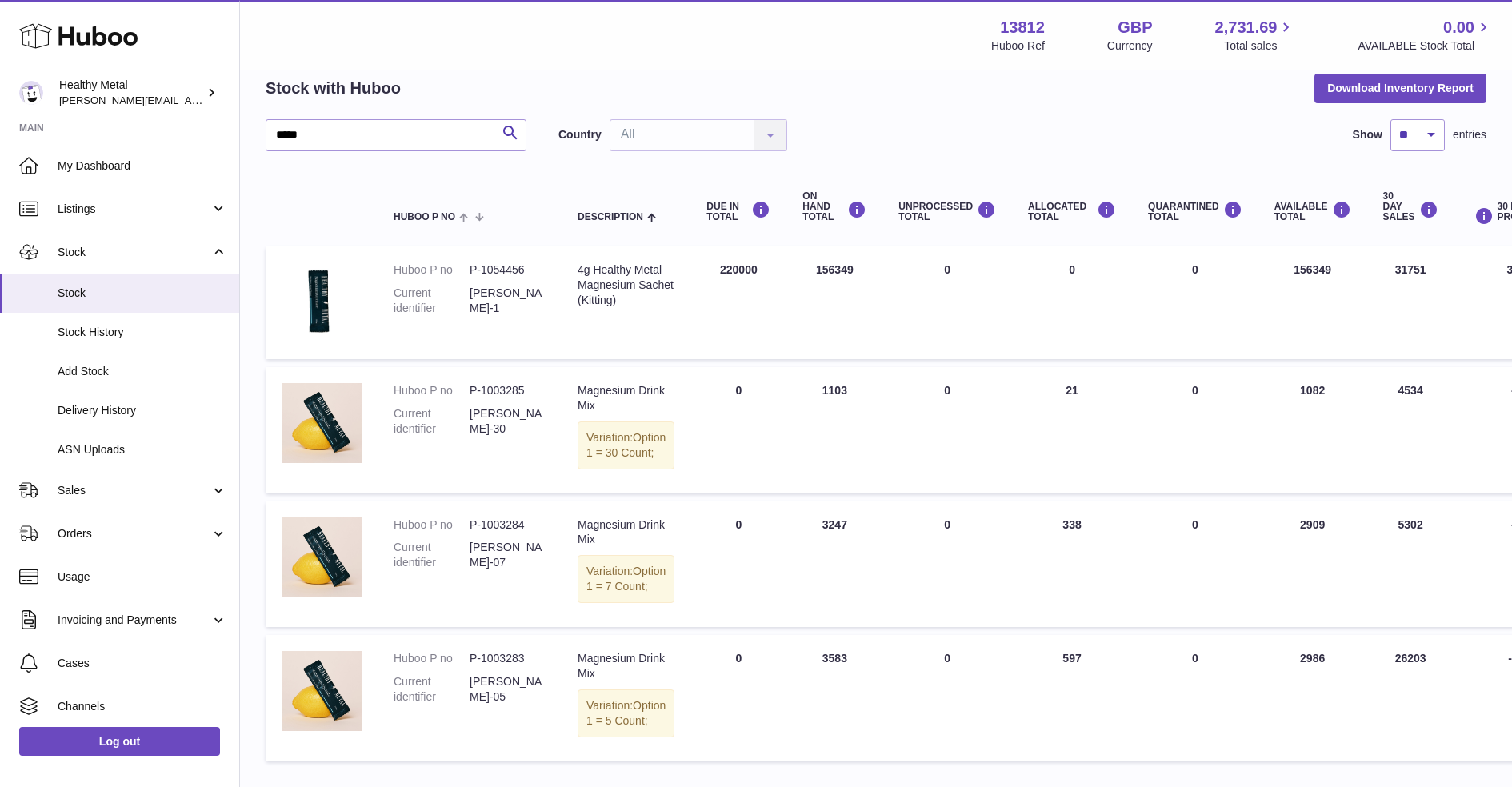
scroll to position [85, 0]
